Goal: Information Seeking & Learning: Learn about a topic

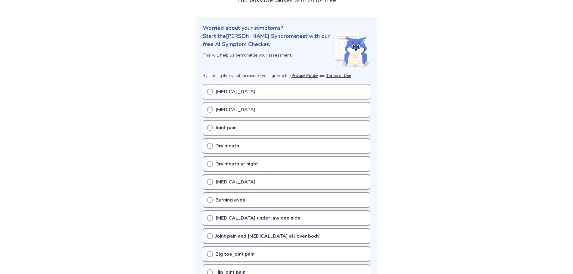
scroll to position [60, 0]
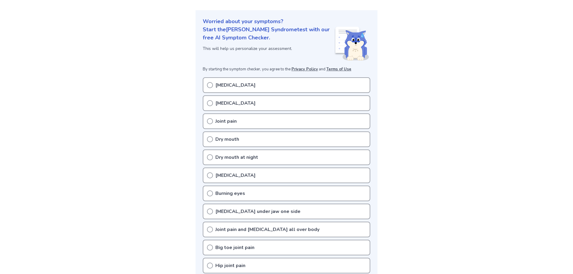
click at [209, 84] on icon at bounding box center [210, 85] width 6 height 6
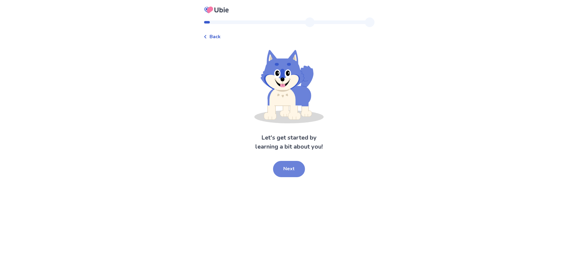
click at [292, 172] on button "Next" at bounding box center [289, 169] width 32 height 16
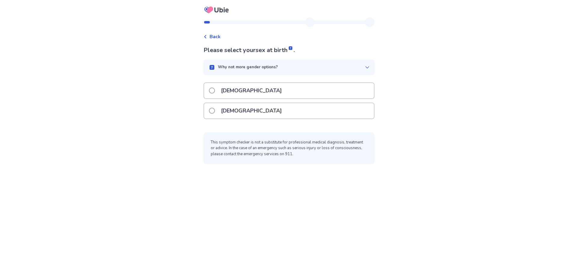
click at [215, 113] on span at bounding box center [212, 111] width 6 height 6
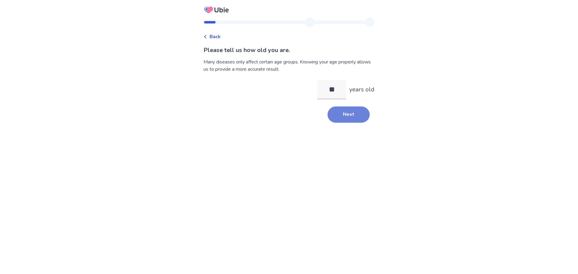
type input "**"
click at [352, 117] on button "Next" at bounding box center [348, 115] width 42 height 16
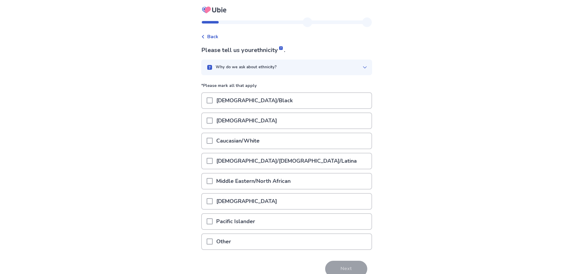
click at [213, 143] on span at bounding box center [210, 141] width 6 height 6
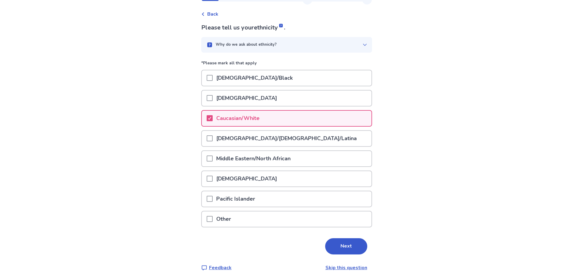
scroll to position [29, 0]
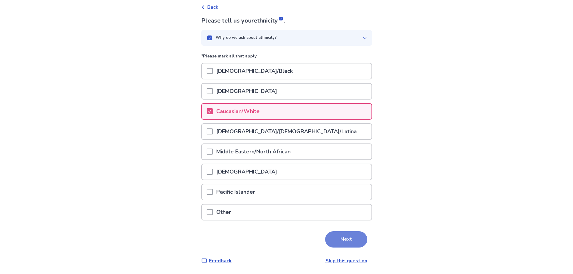
click at [353, 234] on button "Next" at bounding box center [346, 239] width 42 height 16
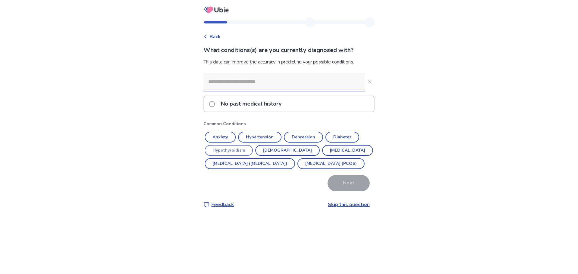
click at [237, 150] on button "Hypothyroidism" at bounding box center [229, 150] width 48 height 11
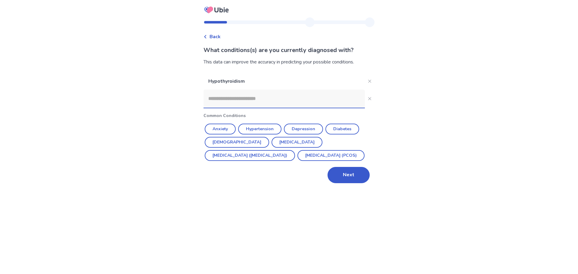
click at [252, 101] on input at bounding box center [283, 99] width 161 height 18
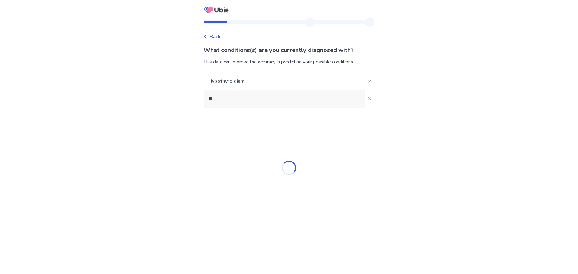
type input "*"
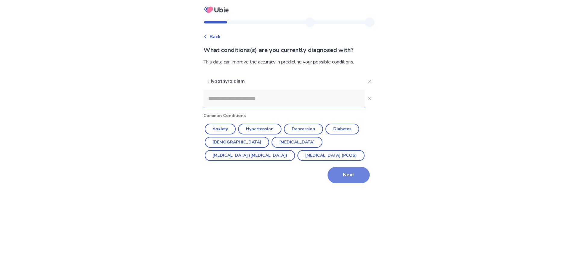
click at [351, 176] on button "Next" at bounding box center [348, 175] width 42 height 16
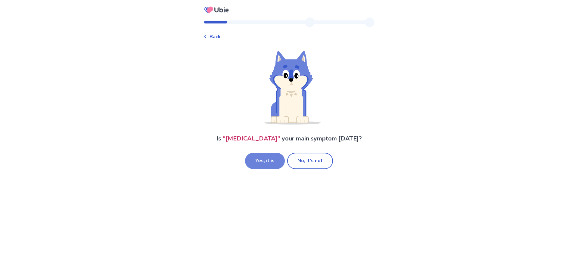
click at [277, 159] on button "Yes, it is" at bounding box center [265, 161] width 40 height 16
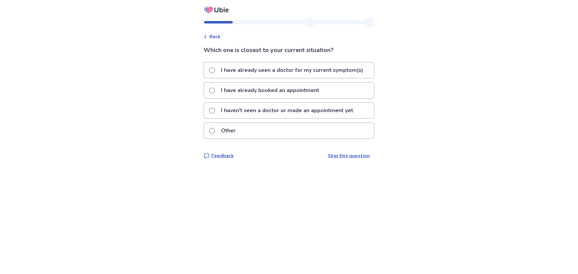
click at [215, 71] on span at bounding box center [212, 70] width 6 height 6
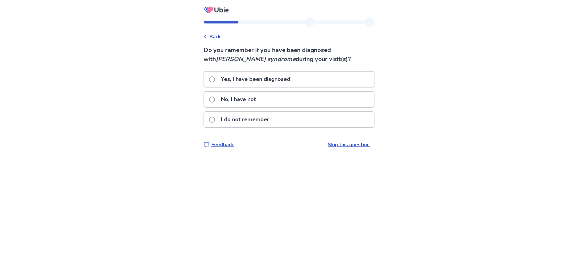
click at [215, 98] on span at bounding box center [212, 100] width 6 height 6
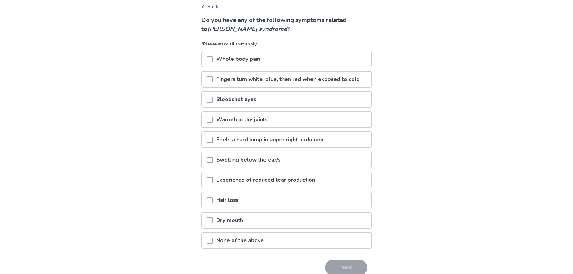
scroll to position [58, 0]
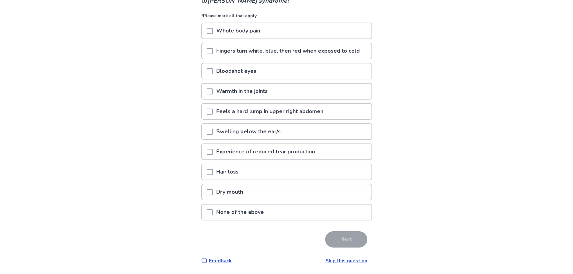
click at [213, 151] on span at bounding box center [210, 152] width 6 height 6
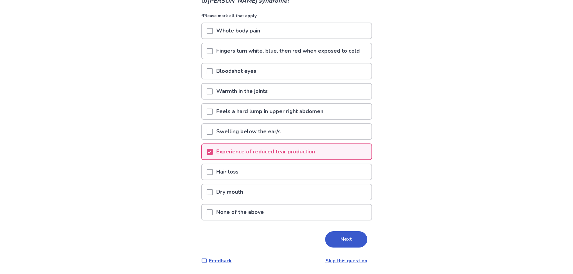
click at [213, 193] on span at bounding box center [210, 192] width 6 height 6
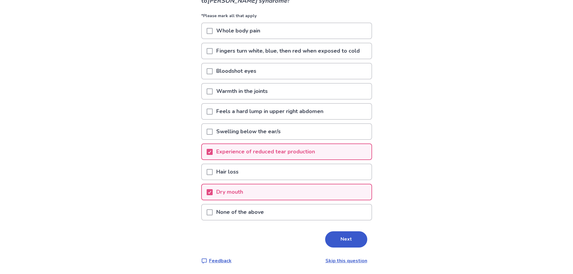
click at [213, 31] on span at bounding box center [210, 31] width 6 height 6
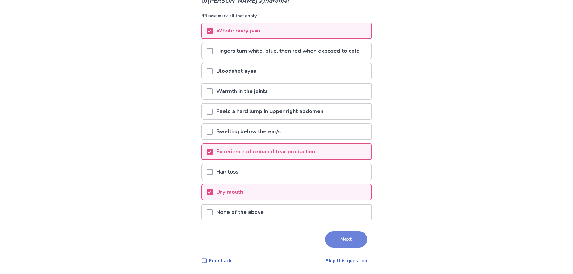
click at [342, 240] on button "Next" at bounding box center [346, 239] width 42 height 16
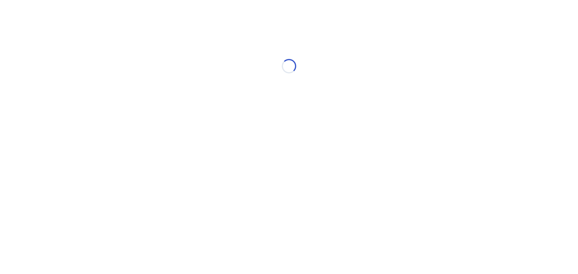
select select "*"
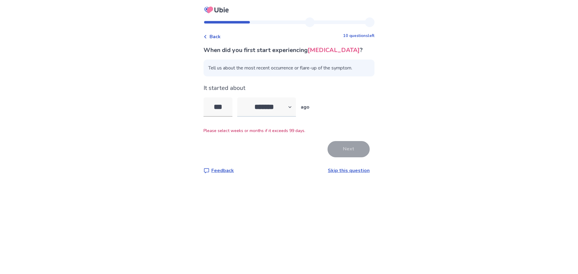
type input "***"
click at [292, 105] on select "******* ****** ******* ******** *******" at bounding box center [266, 106] width 59 height 19
select select "*"
click at [241, 97] on select "******* ****** ******* ******** *******" at bounding box center [266, 106] width 59 height 19
drag, startPoint x: 233, startPoint y: 105, endPoint x: 207, endPoint y: 103, distance: 26.3
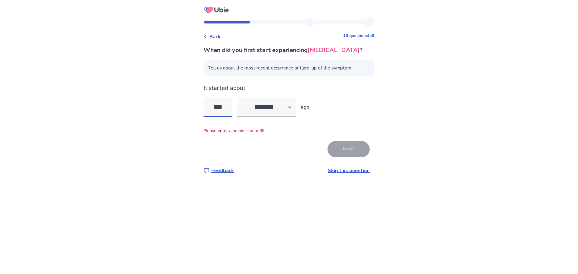
click at [212, 105] on input "***" at bounding box center [217, 106] width 29 height 19
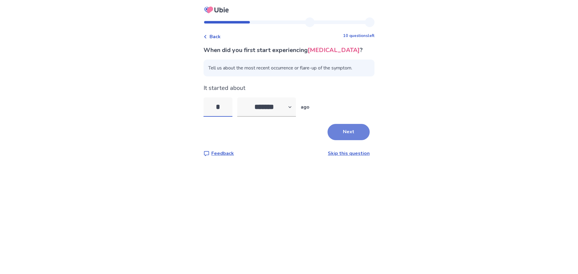
type input "*"
click at [350, 130] on button "Next" at bounding box center [348, 132] width 42 height 16
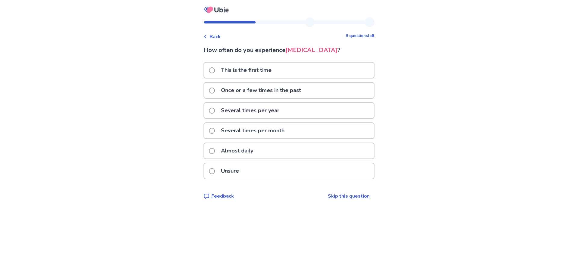
click at [214, 152] on span at bounding box center [212, 151] width 6 height 6
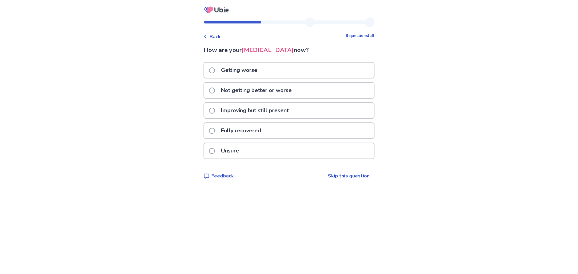
click at [215, 91] on span at bounding box center [212, 91] width 6 height 6
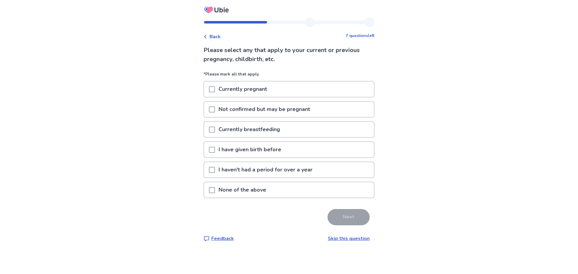
click at [215, 151] on span at bounding box center [212, 150] width 6 height 6
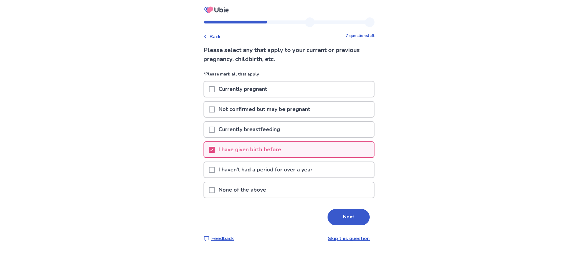
click at [214, 171] on span at bounding box center [212, 170] width 6 height 6
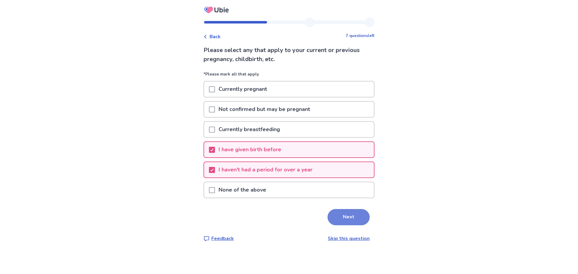
click at [345, 220] on button "Next" at bounding box center [348, 217] width 42 height 16
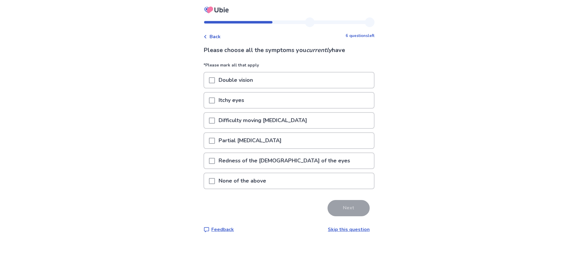
click at [215, 81] on span at bounding box center [212, 80] width 6 height 6
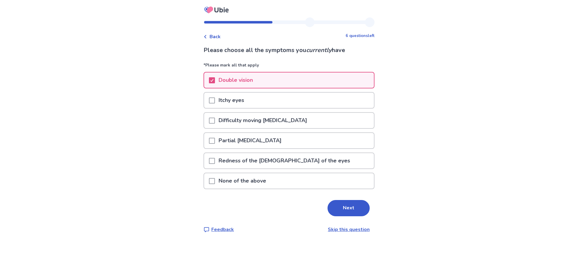
click at [215, 101] on span at bounding box center [212, 100] width 6 height 6
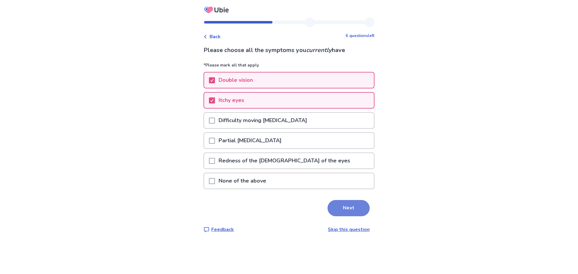
click at [348, 209] on button "Next" at bounding box center [348, 208] width 42 height 16
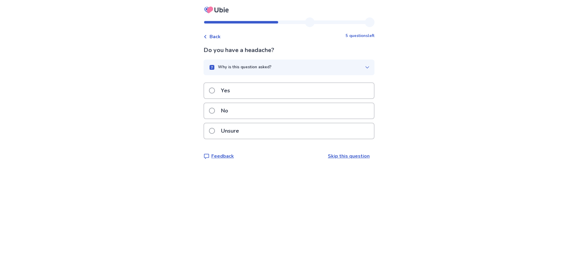
click at [215, 110] on span at bounding box center [212, 111] width 6 height 6
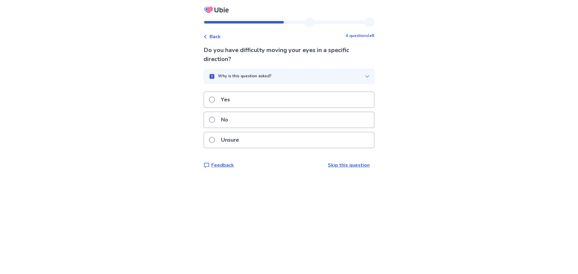
click at [215, 121] on span at bounding box center [212, 120] width 6 height 6
click at [215, 117] on span at bounding box center [212, 120] width 6 height 6
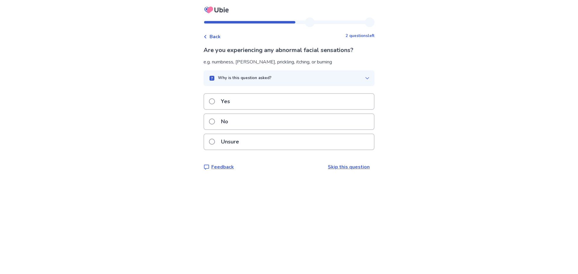
click at [213, 121] on span at bounding box center [212, 122] width 6 height 6
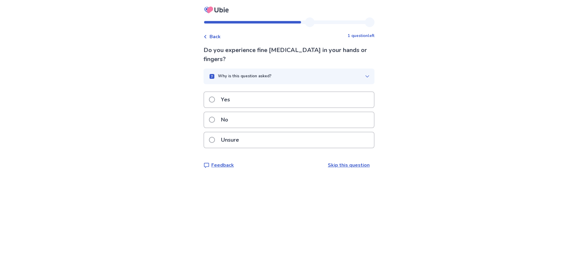
click at [218, 112] on label "No" at bounding box center [220, 119] width 23 height 15
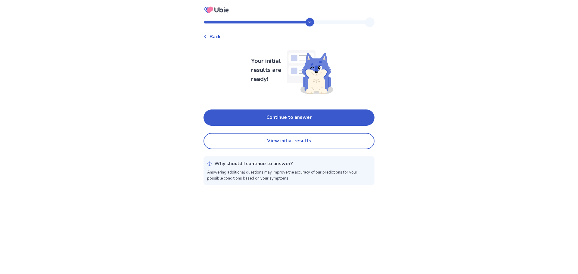
drag, startPoint x: 269, startPoint y: 141, endPoint x: 182, endPoint y: 128, distance: 88.5
click at [178, 131] on div "Back Your initial results are ready! Continue to answer View initial results Wh…" at bounding box center [289, 137] width 578 height 274
click at [286, 144] on button "View initial results" at bounding box center [288, 141] width 171 height 16
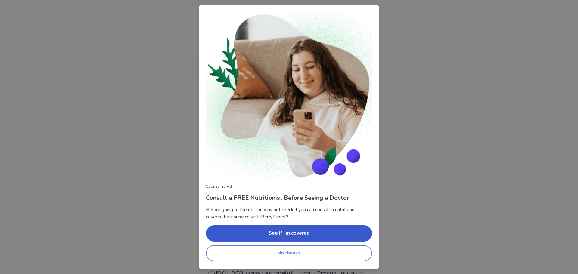
click at [286, 252] on button "No thanks" at bounding box center [289, 253] width 166 height 16
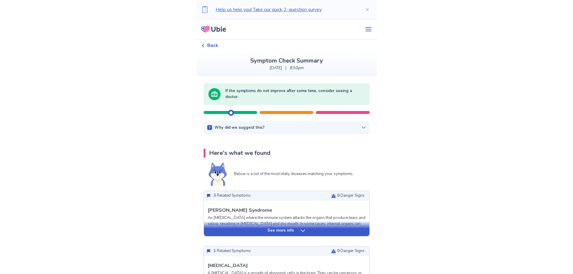
click at [205, 46] on icon at bounding box center [203, 46] width 4 height 4
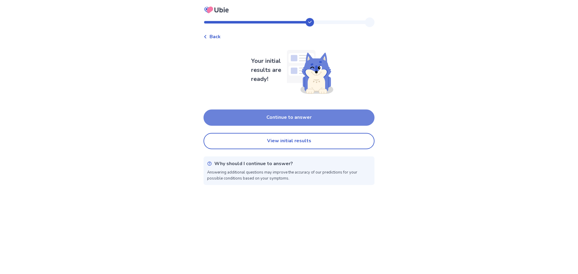
click at [299, 119] on button "Continue to answer" at bounding box center [288, 118] width 171 height 16
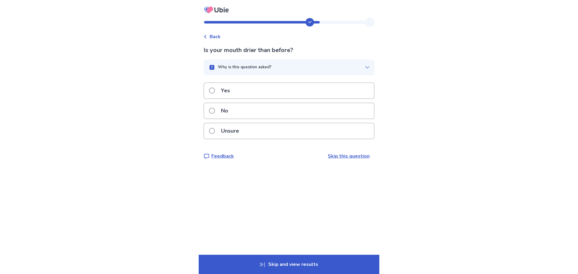
click at [215, 90] on span at bounding box center [212, 91] width 6 height 6
click at [214, 112] on span at bounding box center [212, 111] width 6 height 6
click at [215, 90] on span at bounding box center [212, 91] width 6 height 6
click at [215, 110] on span at bounding box center [212, 111] width 6 height 6
click at [215, 91] on span at bounding box center [212, 91] width 6 height 6
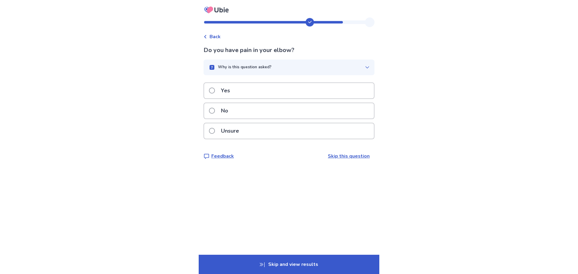
click at [215, 90] on span at bounding box center [212, 91] width 6 height 6
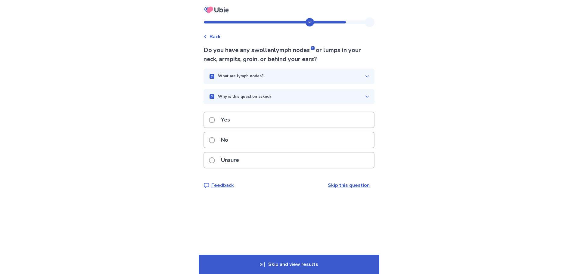
click at [215, 140] on span at bounding box center [212, 140] width 6 height 6
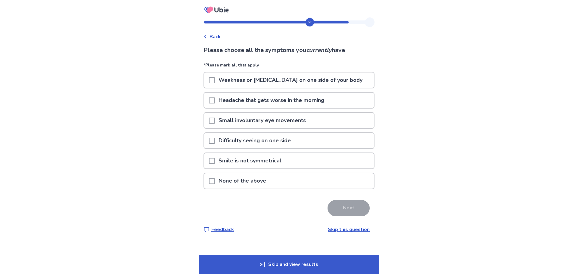
click at [214, 181] on span at bounding box center [212, 181] width 6 height 6
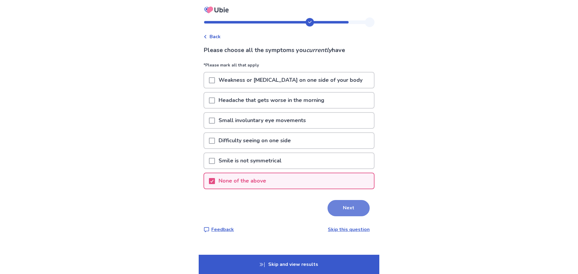
click at [348, 211] on button "Next" at bounding box center [348, 208] width 42 height 16
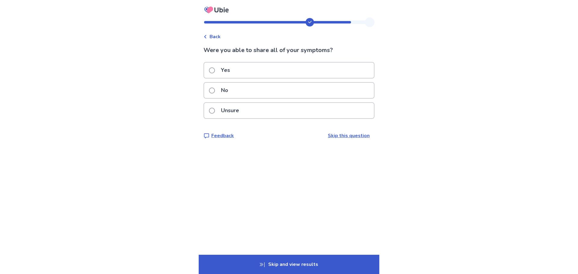
click at [215, 71] on span at bounding box center [212, 70] width 6 height 6
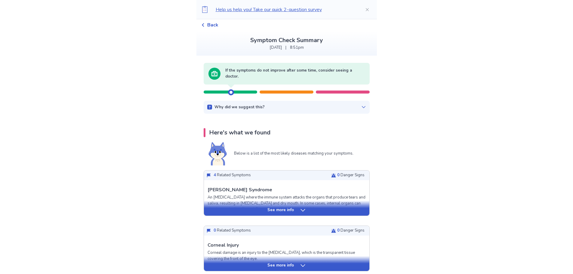
scroll to position [30, 0]
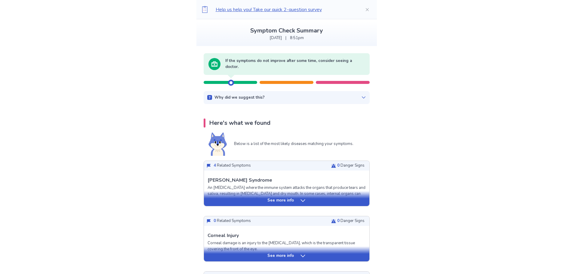
click at [302, 200] on icon at bounding box center [303, 201] width 6 height 6
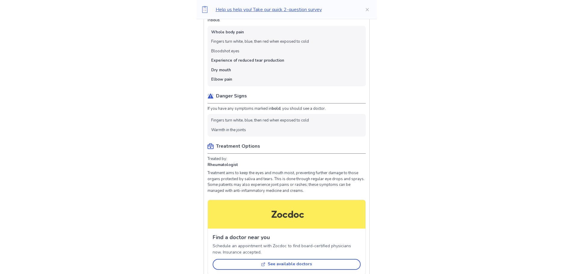
scroll to position [301, 0]
